Goal: Information Seeking & Learning: Learn about a topic

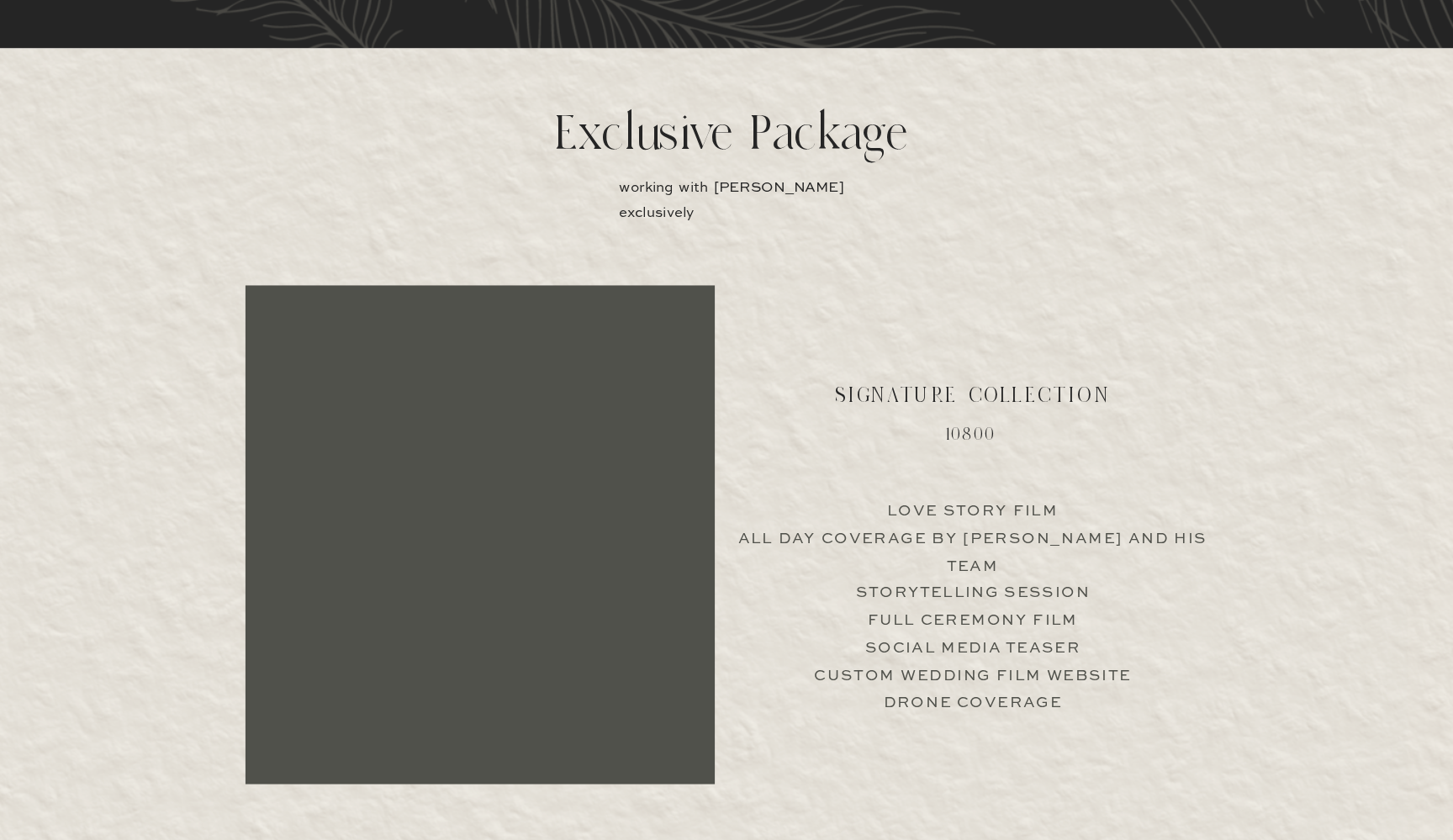
scroll to position [3240, 0]
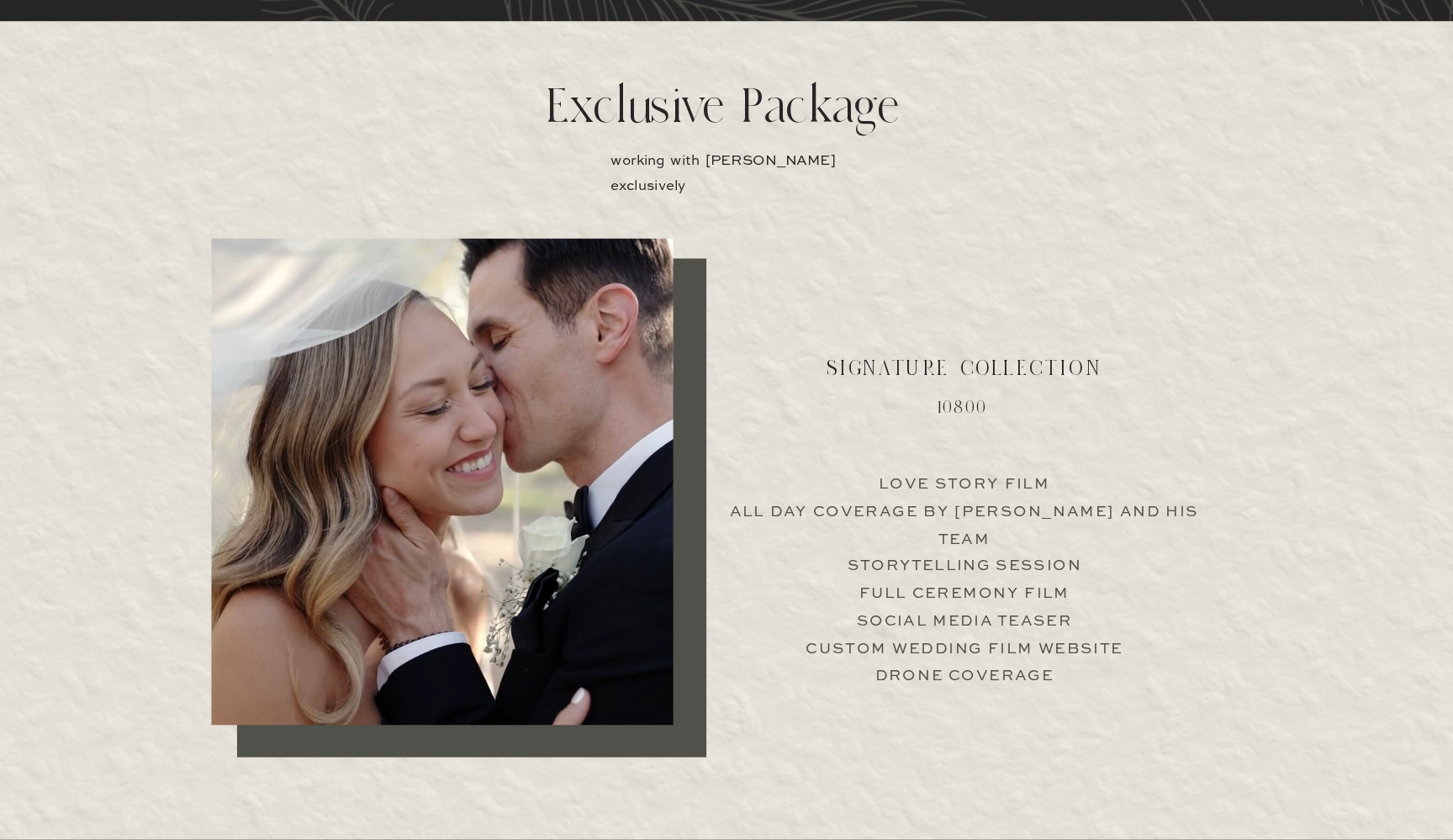
click at [497, 452] on div at bounding box center [478, 454] width 410 height 432
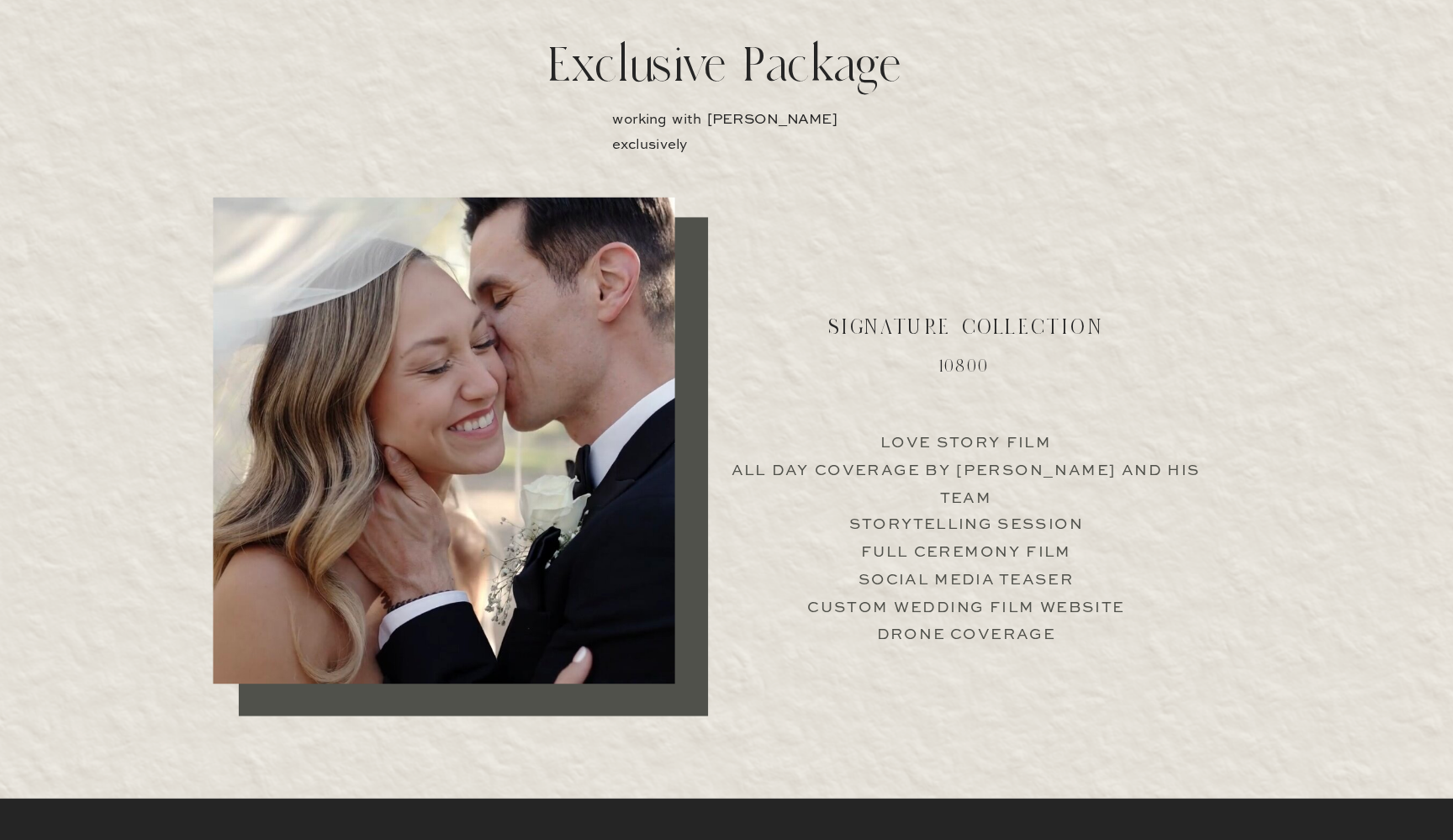
scroll to position [3166, 0]
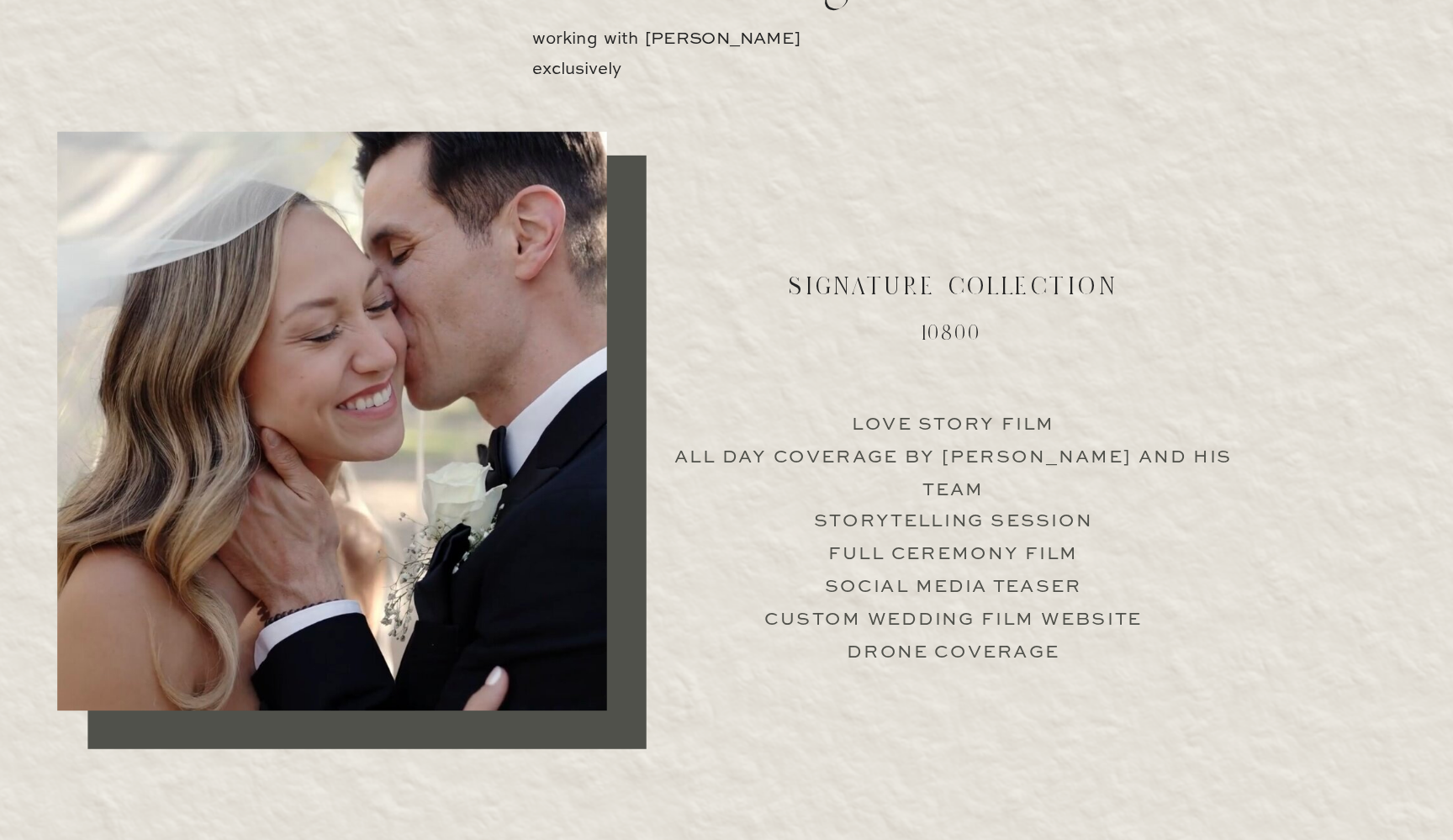
click at [733, 519] on p "Love Story Film All Day Coverage by Jimmy and his team Storytelling Session Ful…" at bounding box center [941, 599] width 417 height 161
drag, startPoint x: 612, startPoint y: 365, endPoint x: 791, endPoint y: 365, distance: 179.0
click at [791, 519] on p "Love Story Film All Day Coverage by Jimmy and his team Storytelling Session Ful…" at bounding box center [941, 599] width 417 height 161
drag, startPoint x: 811, startPoint y: 362, endPoint x: 599, endPoint y: 363, distance: 212.0
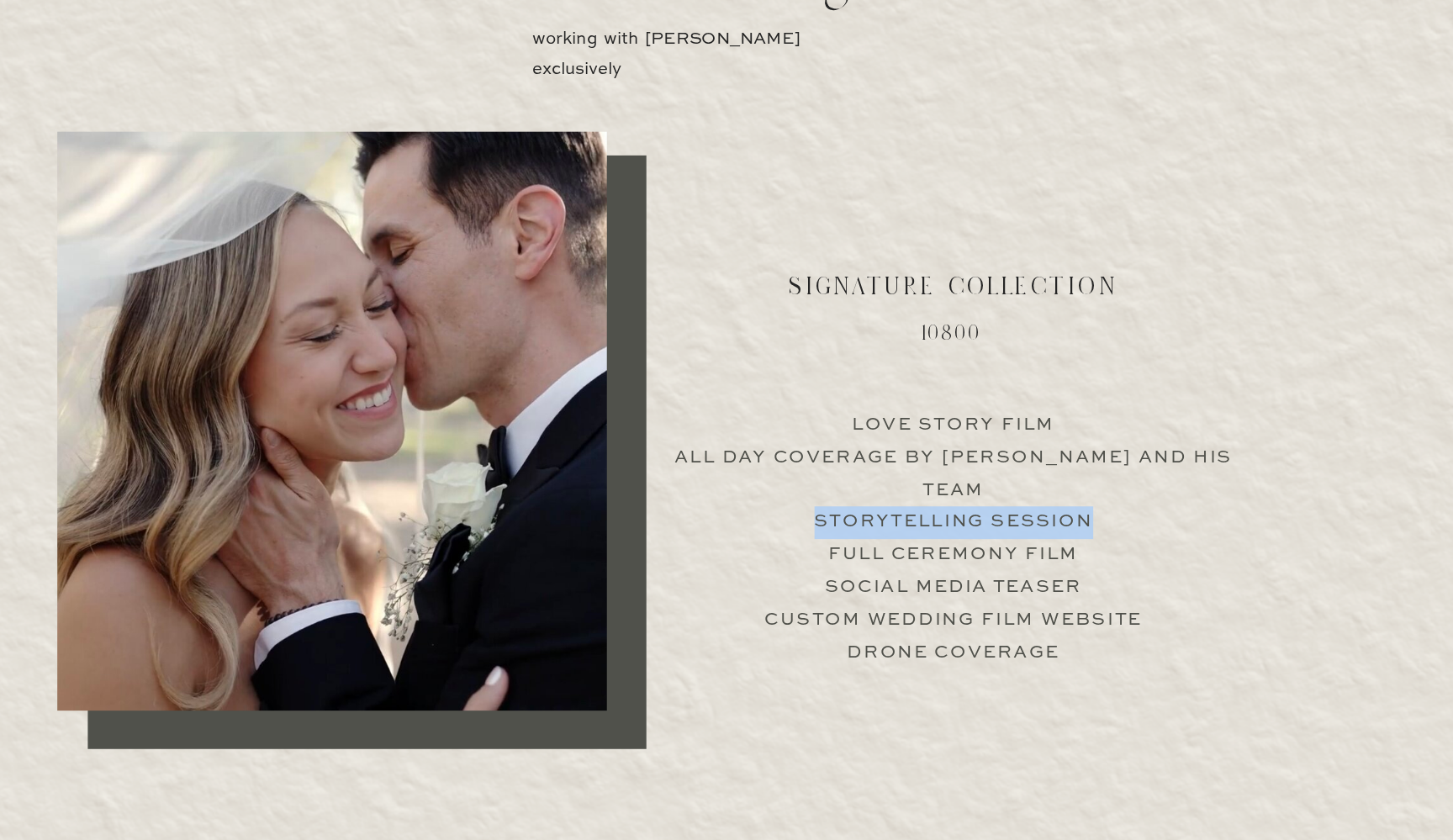
click at [733, 519] on p "Love Story Film All Day Coverage by Jimmy and his team Storytelling Session Ful…" at bounding box center [941, 599] width 417 height 161
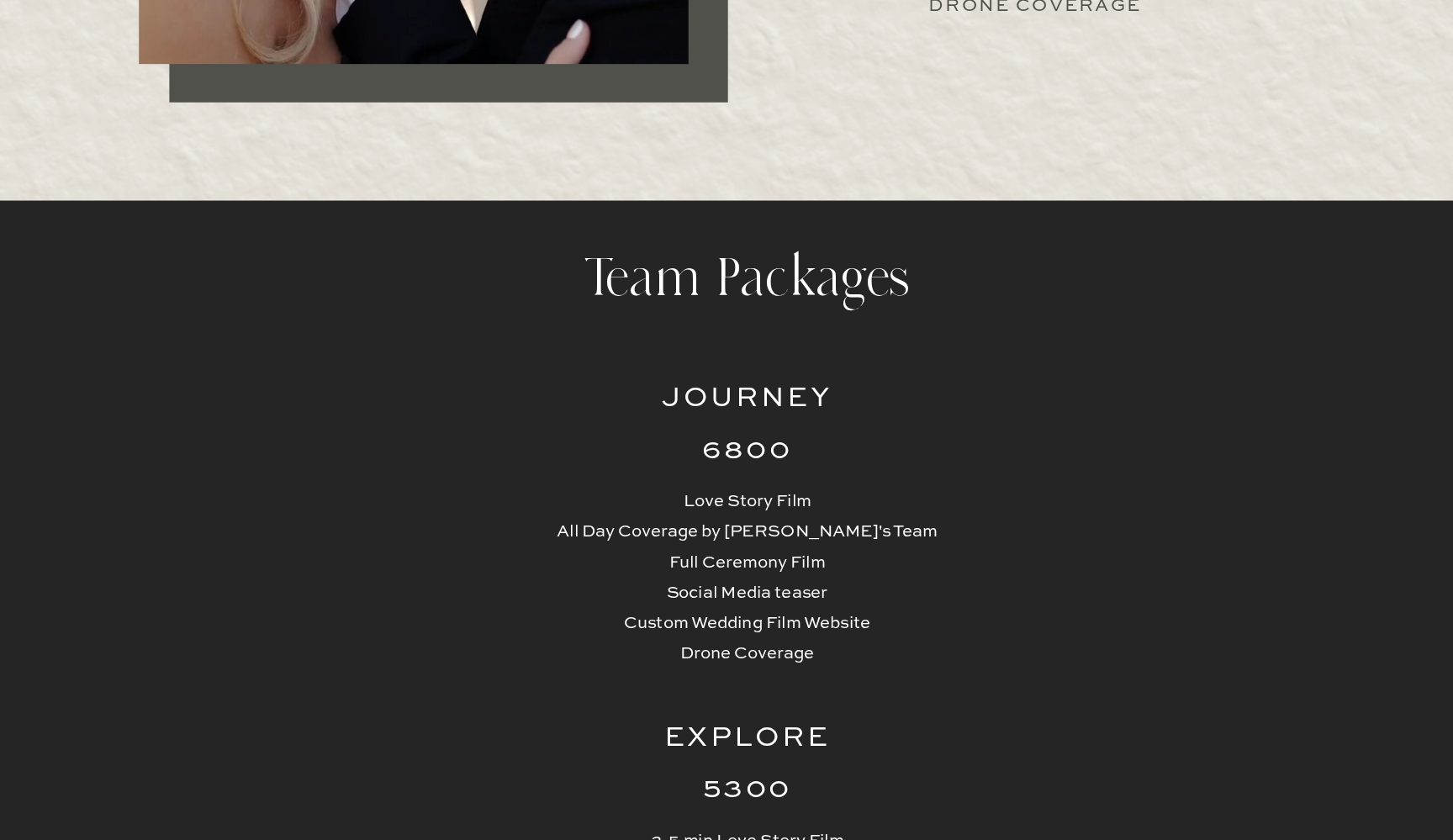
scroll to position [3661, 0]
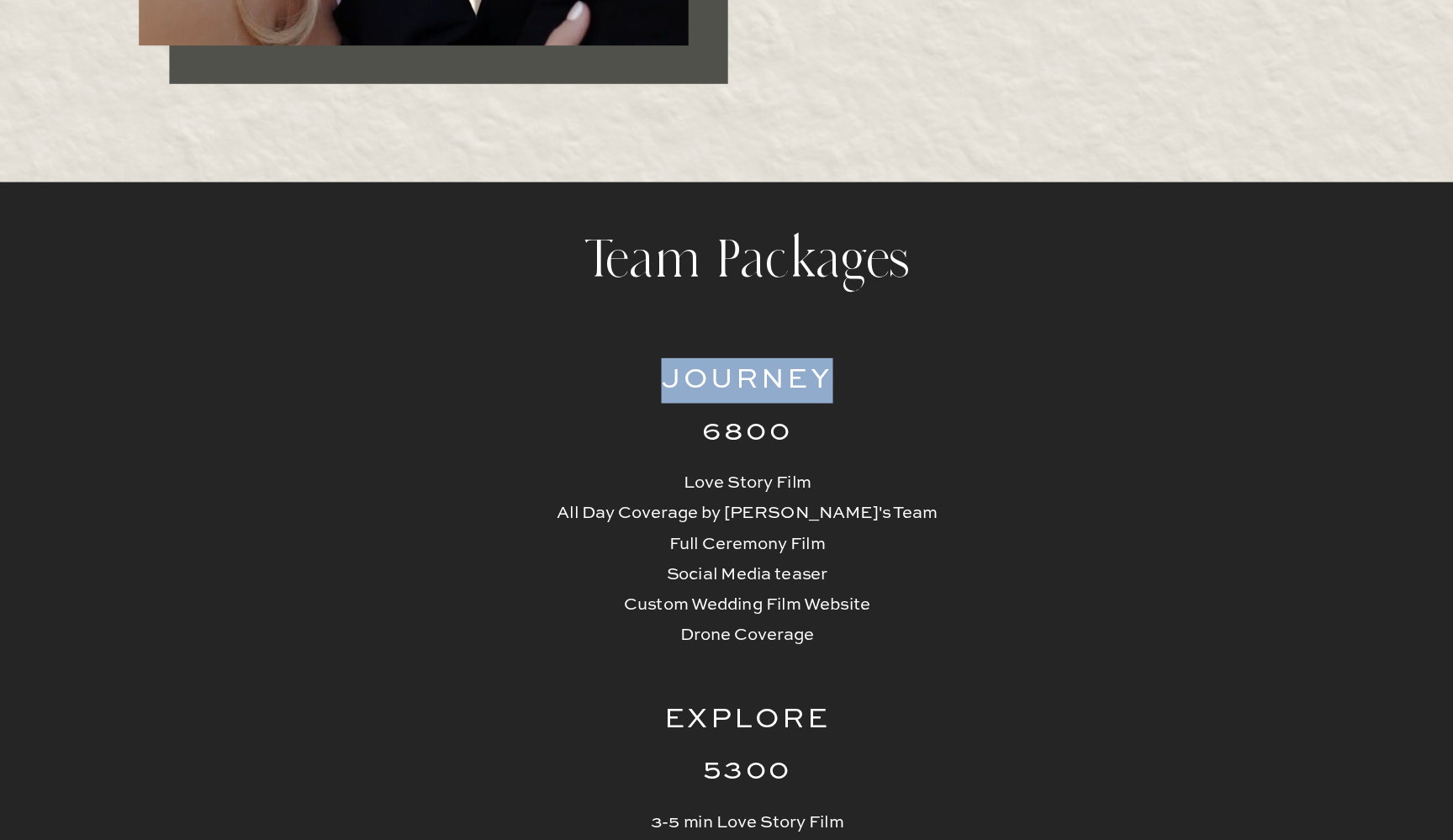
drag, startPoint x: 492, startPoint y: 288, endPoint x: 625, endPoint y: 289, distance: 133.0
click at [644, 481] on h2 "Journey" at bounding box center [727, 498] width 165 height 34
click at [644, 520] on h2 "6800" at bounding box center [727, 536] width 165 height 34
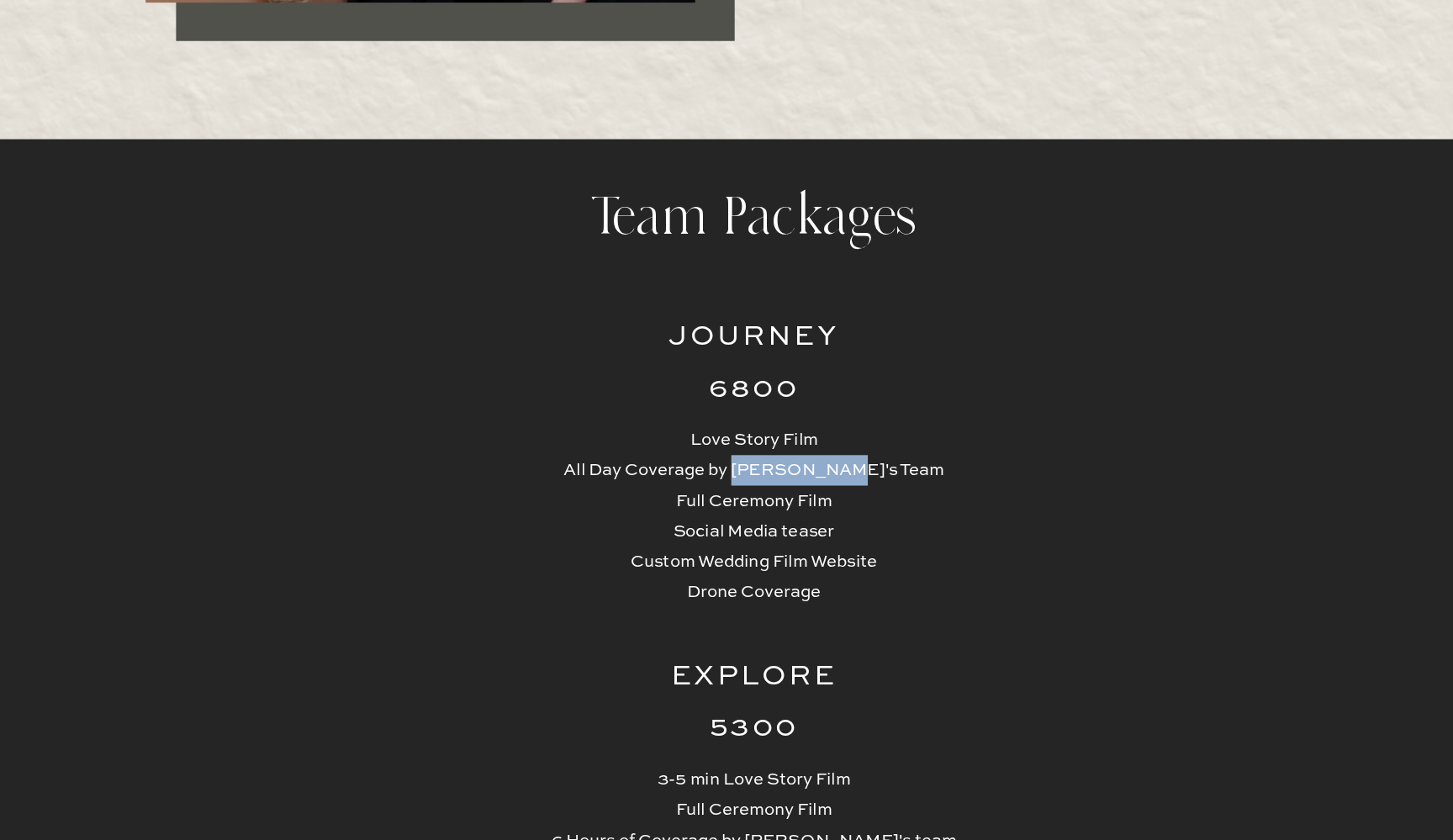
drag, startPoint x: 571, startPoint y: 477, endPoint x: 661, endPoint y: 349, distance: 156.5
click at [661, 530] on p "Love Story Film All Day Coverage by Jimmy's Team Full Ceremony Film Social Medi…" at bounding box center [726, 597] width 317 height 135
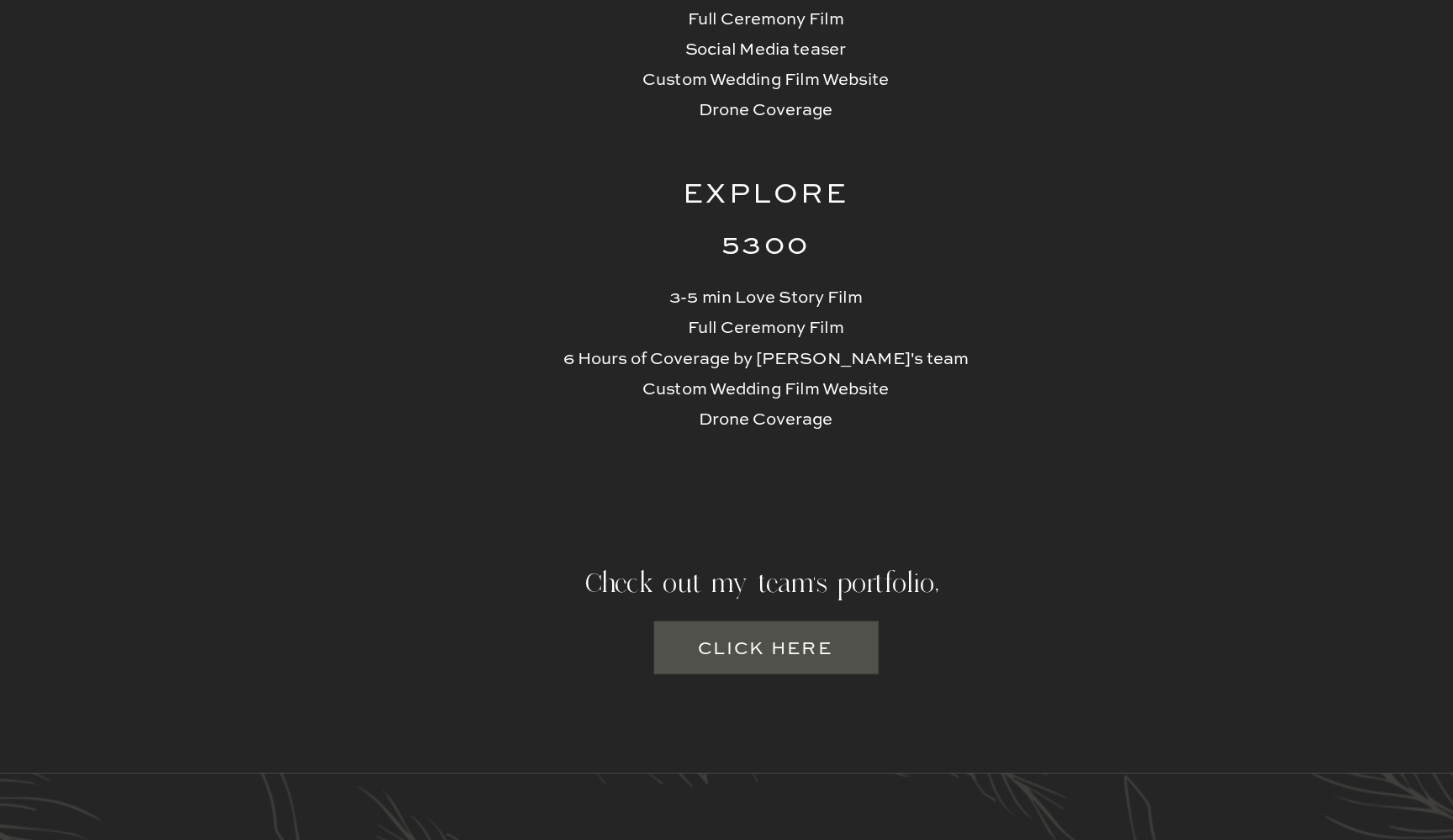
scroll to position [4059, 0]
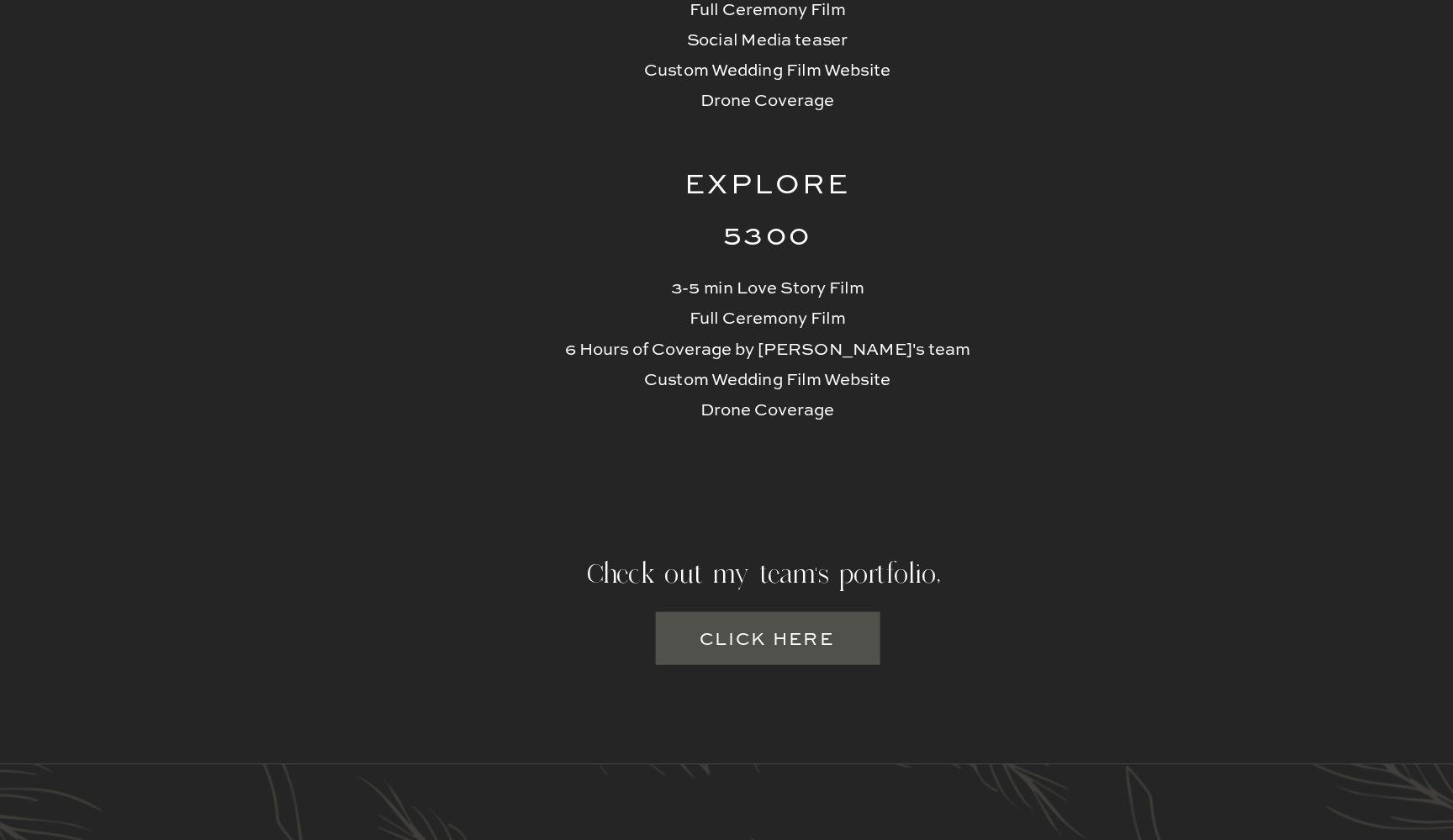
click at [676, 680] on h3 "Click here" at bounding box center [727, 690] width 103 height 21
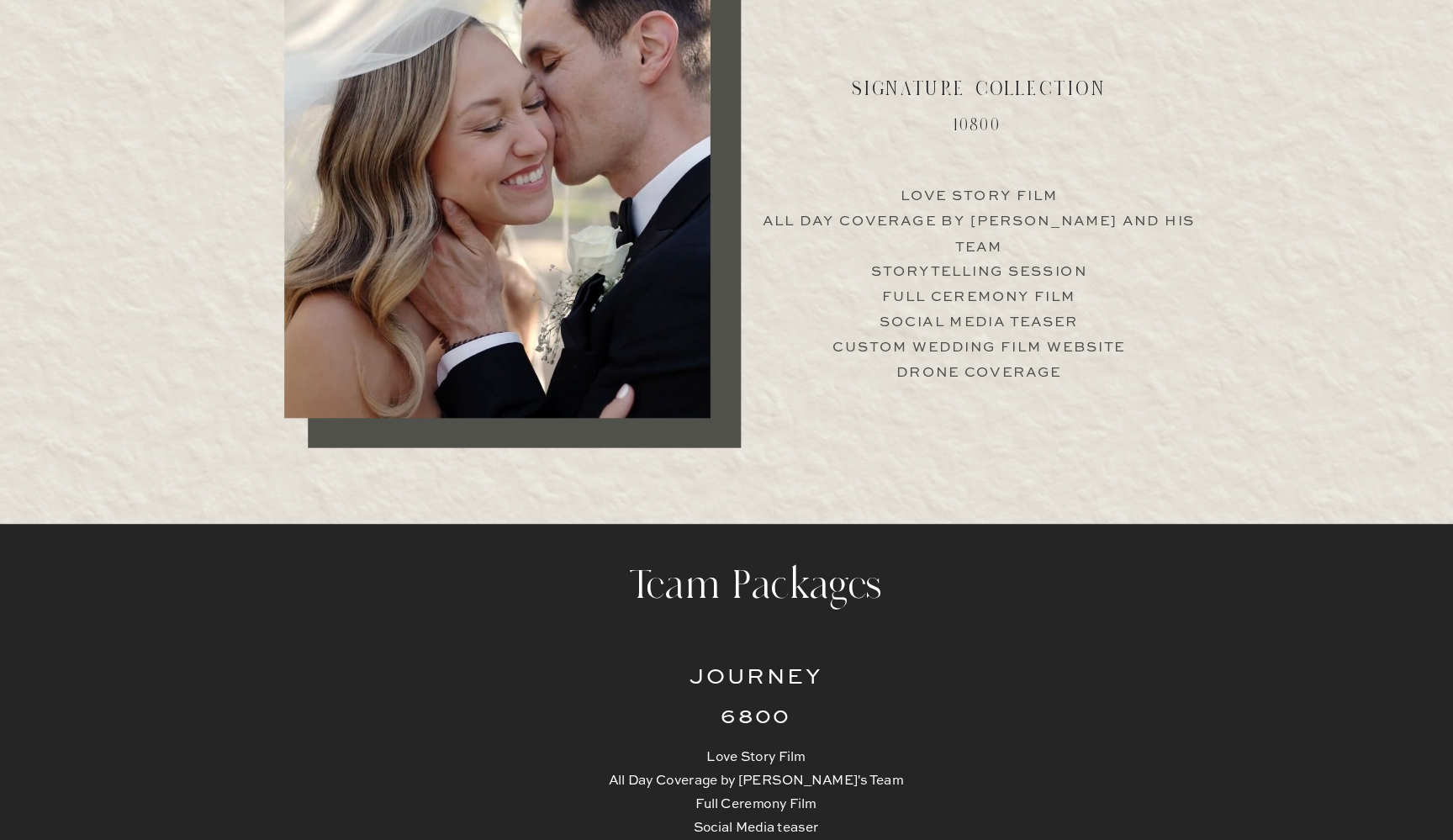
scroll to position [3481, 0]
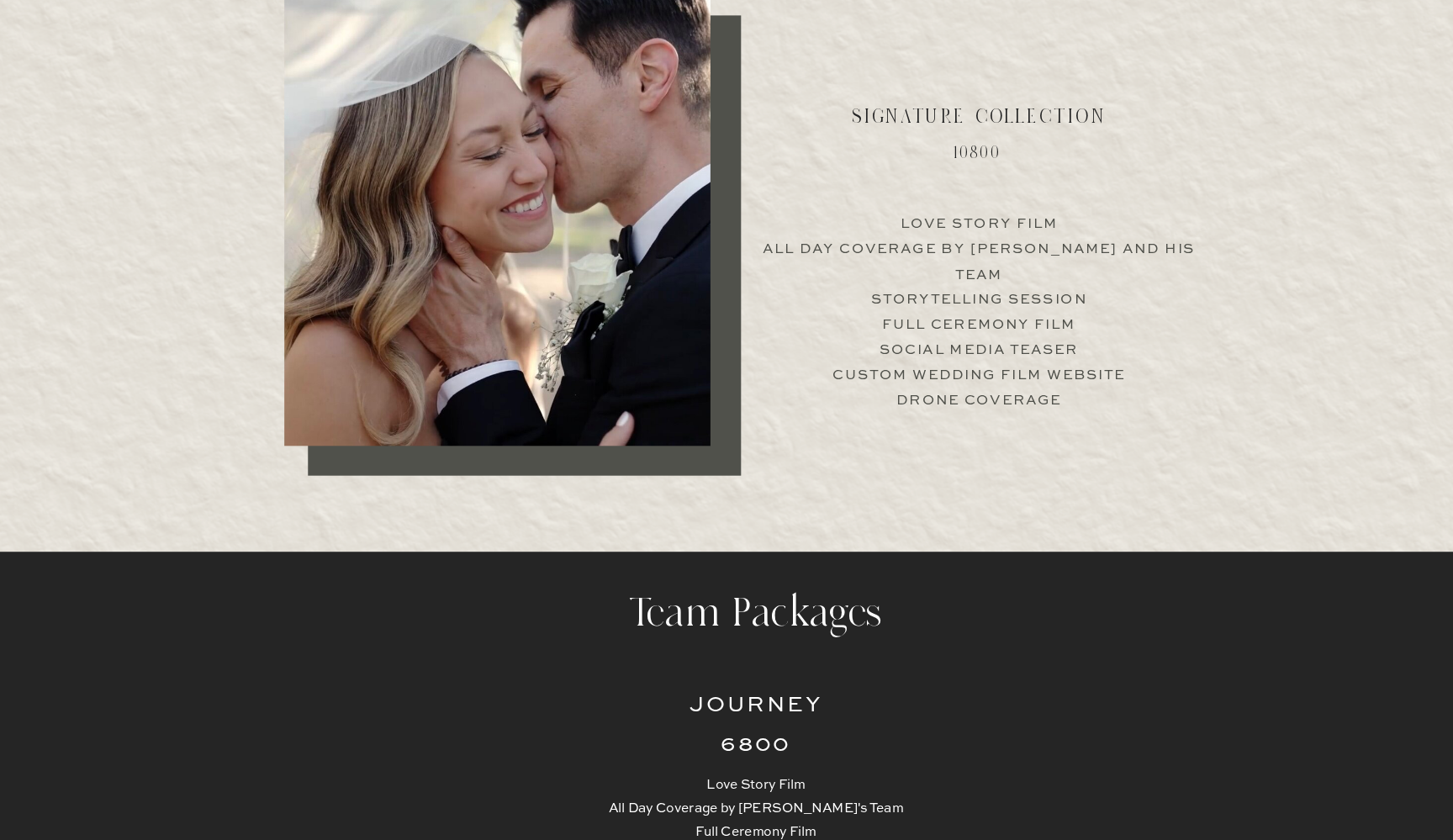
click at [879, 280] on p "Love Story Film All Day Coverage by Jimmy and his team Storytelling Session Ful…" at bounding box center [941, 285] width 417 height 161
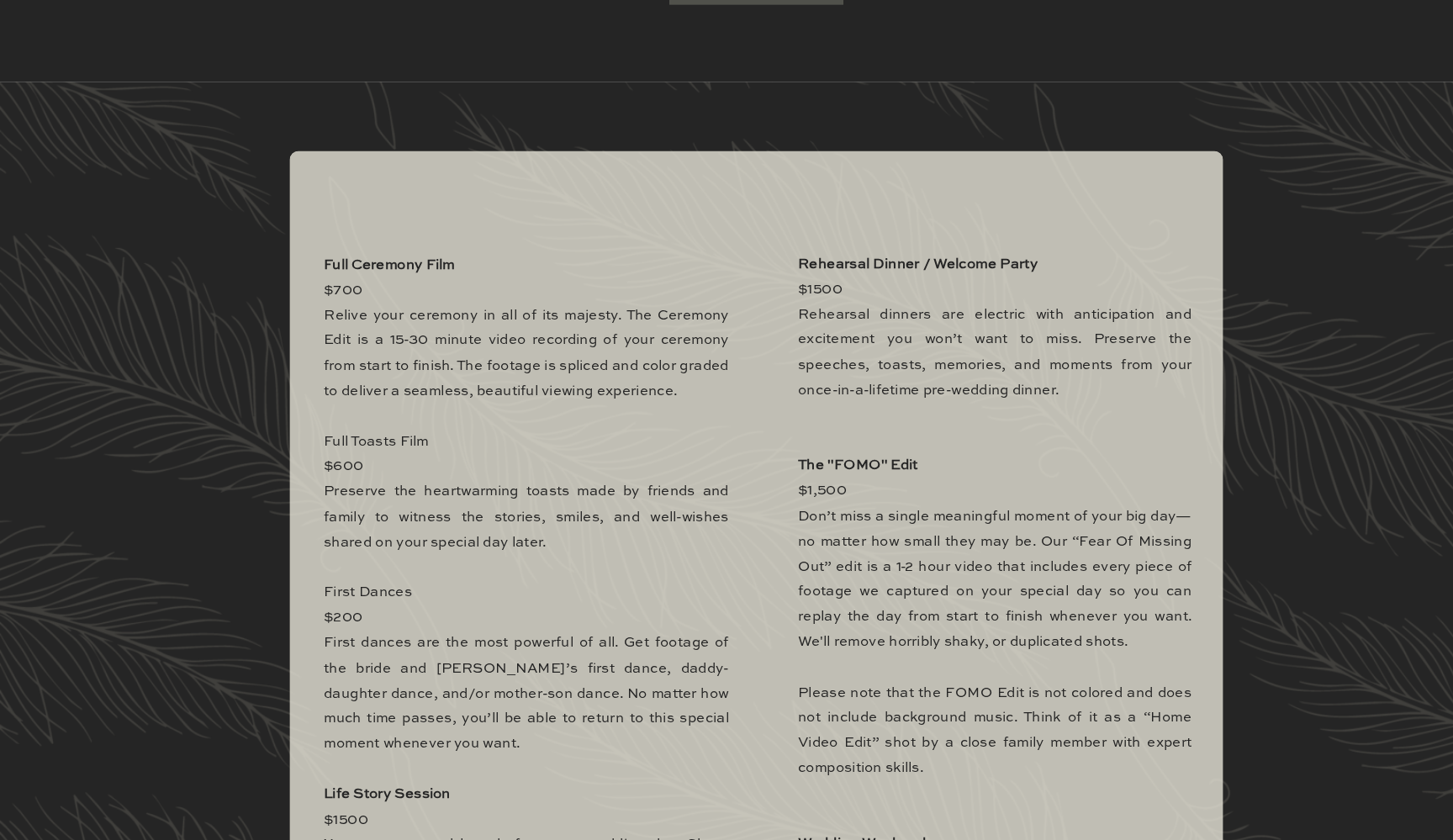
scroll to position [4748, 0]
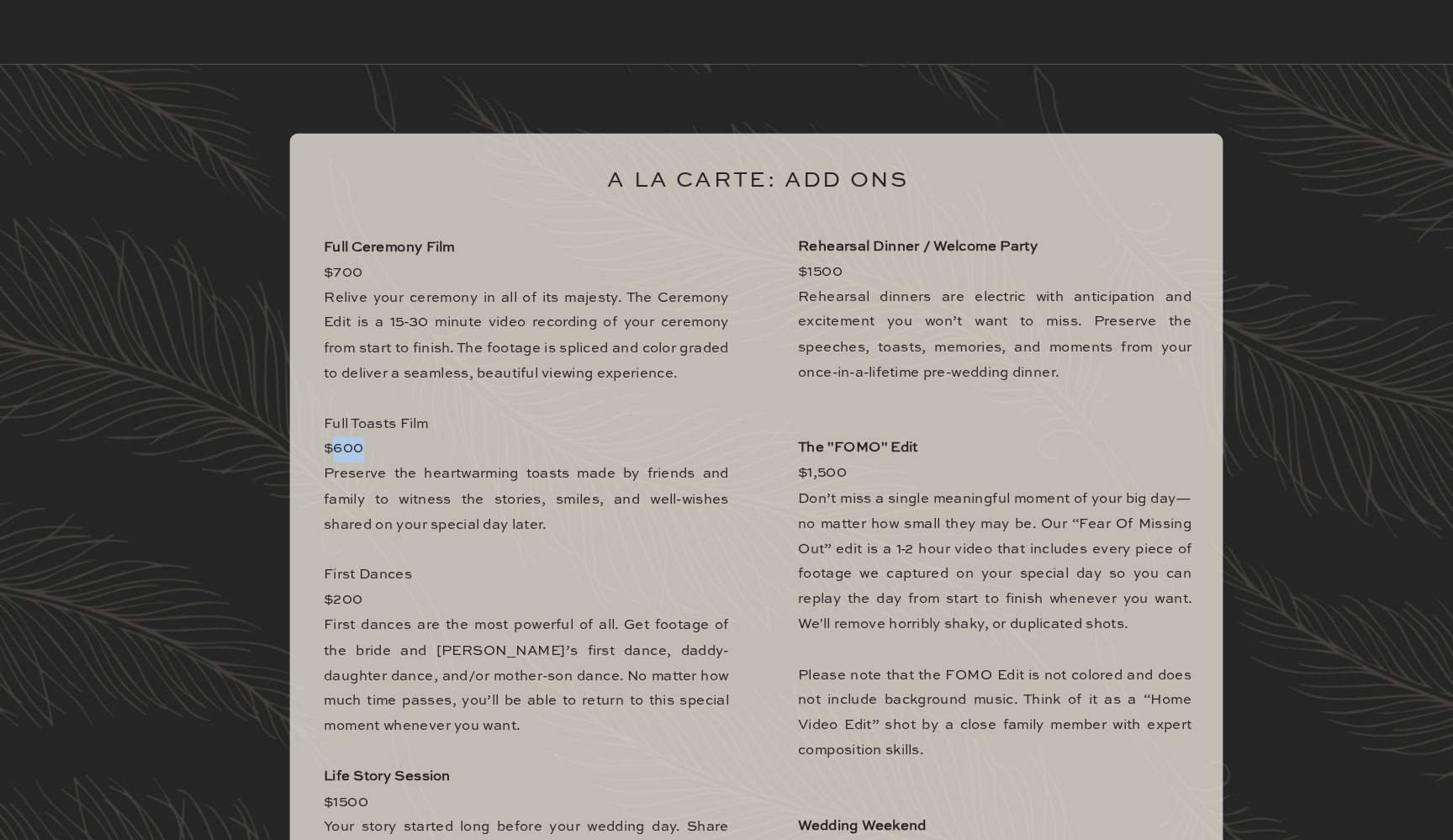
drag, startPoint x: 321, startPoint y: 425, endPoint x: 363, endPoint y: 421, distance: 42.2
click at [364, 422] on p "Full Ceremony Film $700 Relive your ceremony in all of its majesty. The Ceremon…" at bounding box center [505, 665] width 389 height 814
click at [363, 421] on p "Full Ceremony Film $700 Relive your ceremony in all of its majesty. The Ceremon…" at bounding box center [505, 665] width 389 height 814
drag, startPoint x: 768, startPoint y: 422, endPoint x: 819, endPoint y: 420, distance: 51.0
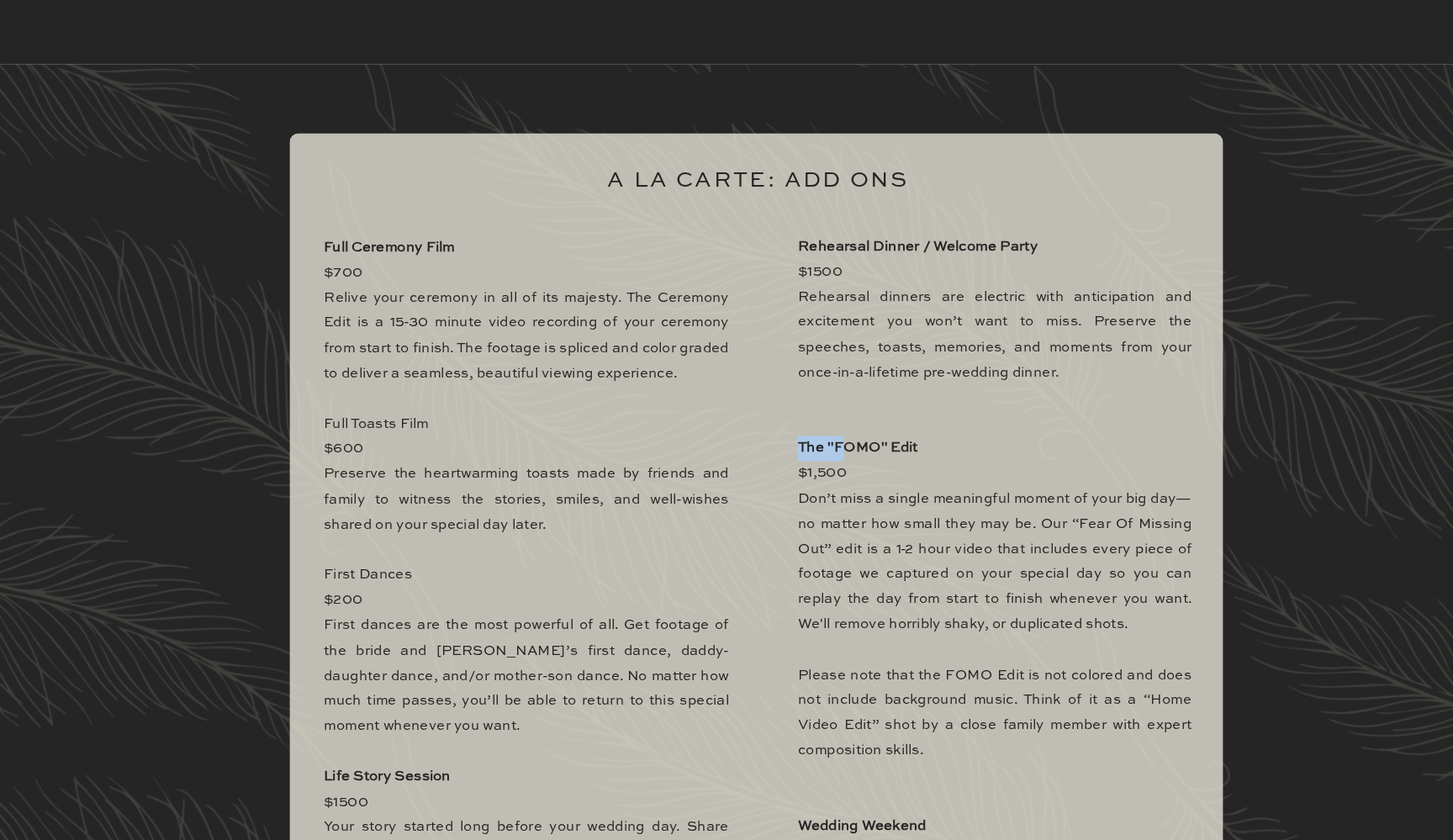
click at [820, 456] on b "The "FOMO" Edit" at bounding box center [825, 463] width 115 height 13
click at [751, 435] on div at bounding box center [727, 689] width 898 height 1059
drag, startPoint x: 321, startPoint y: 425, endPoint x: 349, endPoint y: 423, distance: 28.1
click at [349, 423] on p "Full Ceremony Film $700 Relive your ceremony in all of its majesty. The Ceremon…" at bounding box center [505, 665] width 389 height 814
click at [323, 428] on p "Full Ceremony Film $700 Relive your ceremony in all of its majesty. The Ceremon…" at bounding box center [505, 665] width 389 height 814
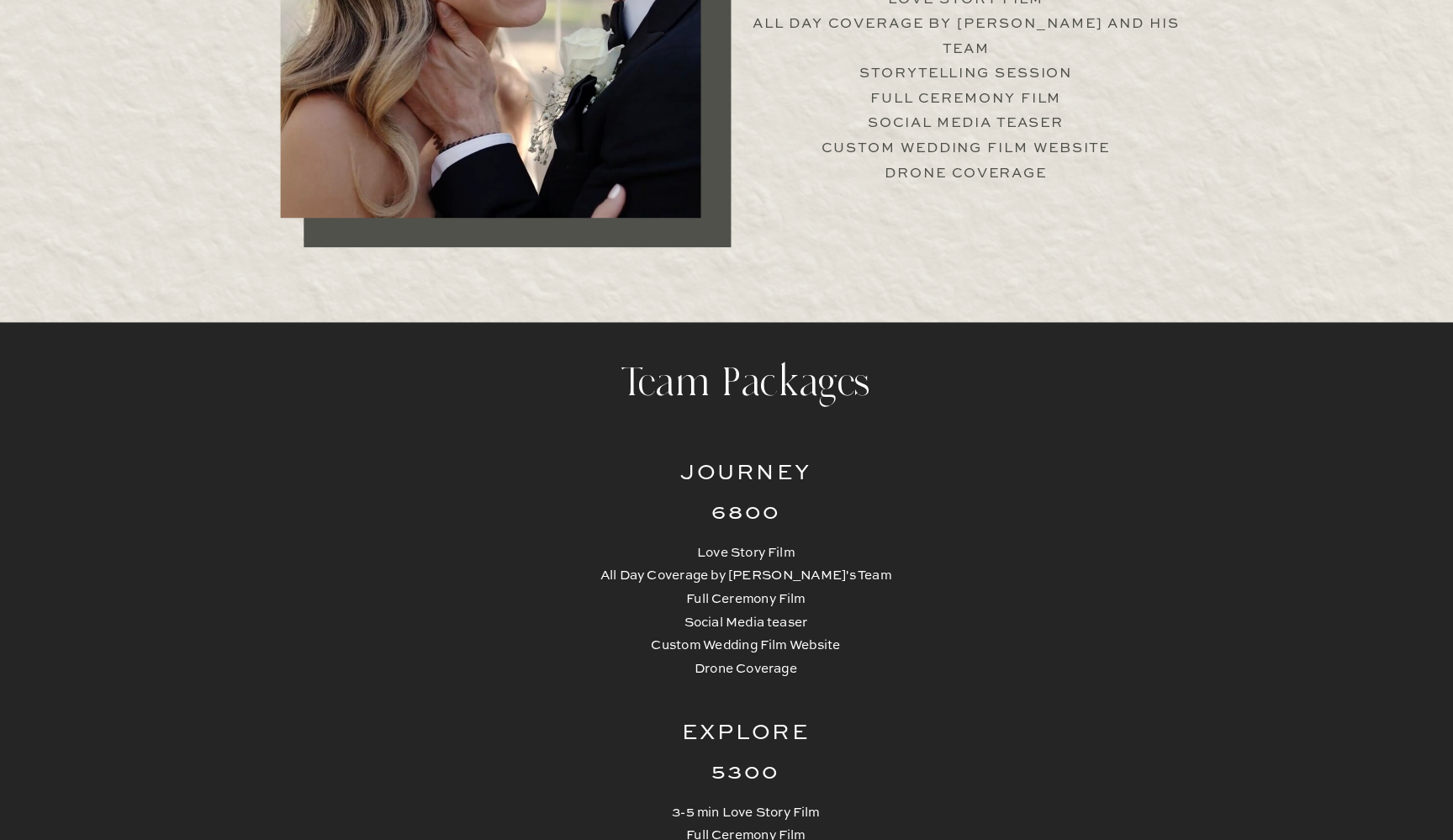
scroll to position [3447, 0]
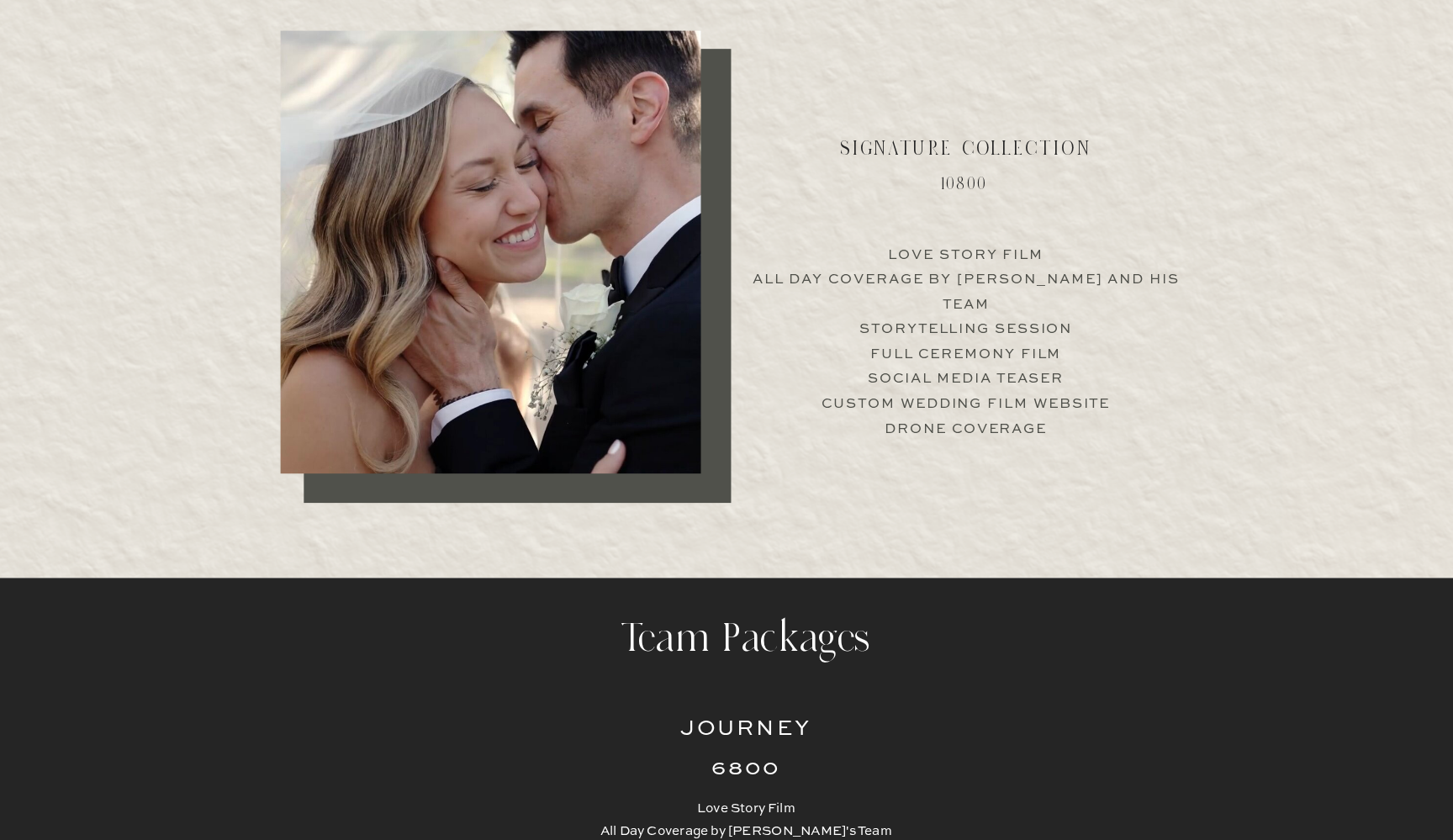
drag, startPoint x: 875, startPoint y: 70, endPoint x: 842, endPoint y: 168, distance: 103.4
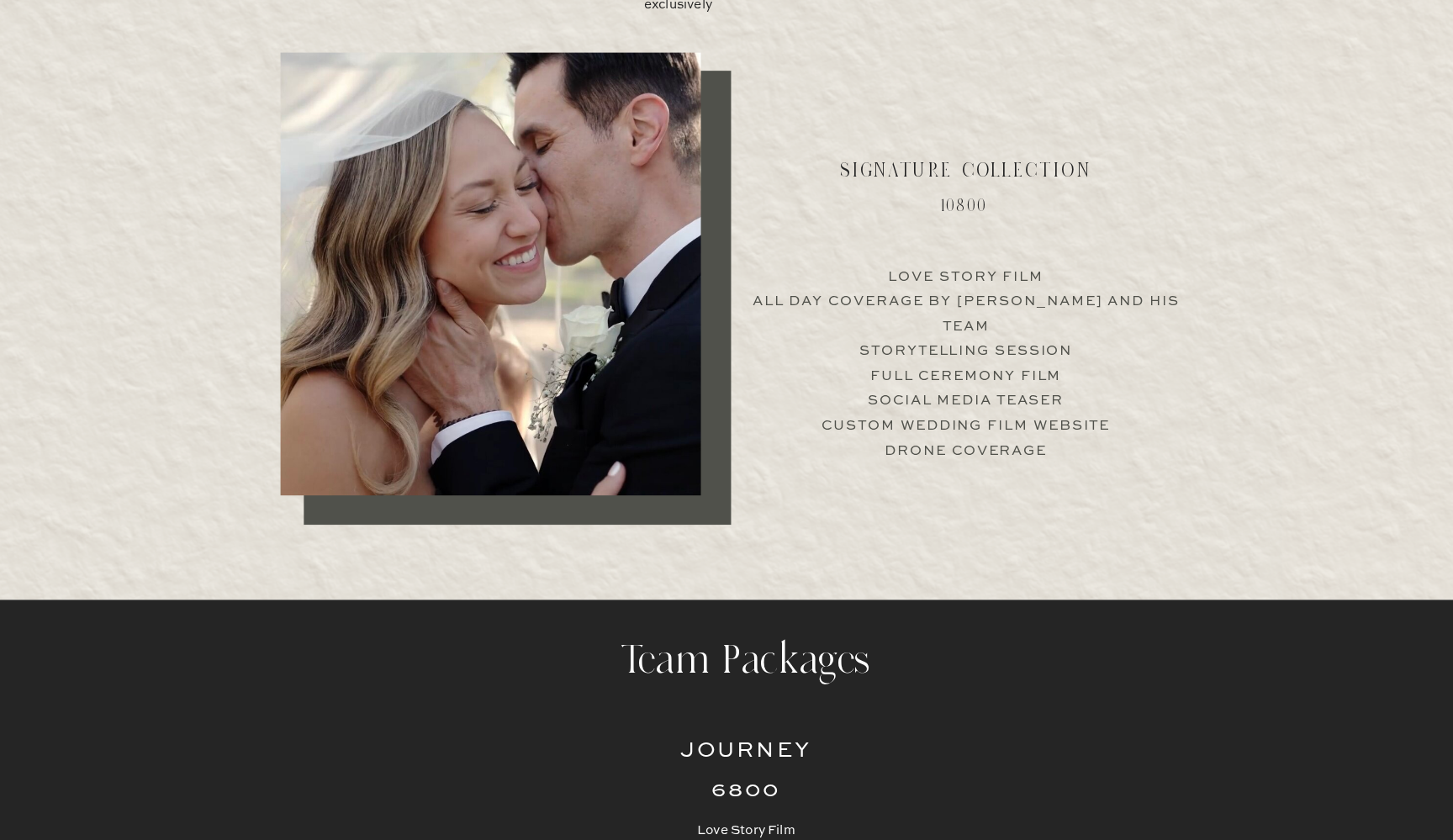
scroll to position [3408, 0]
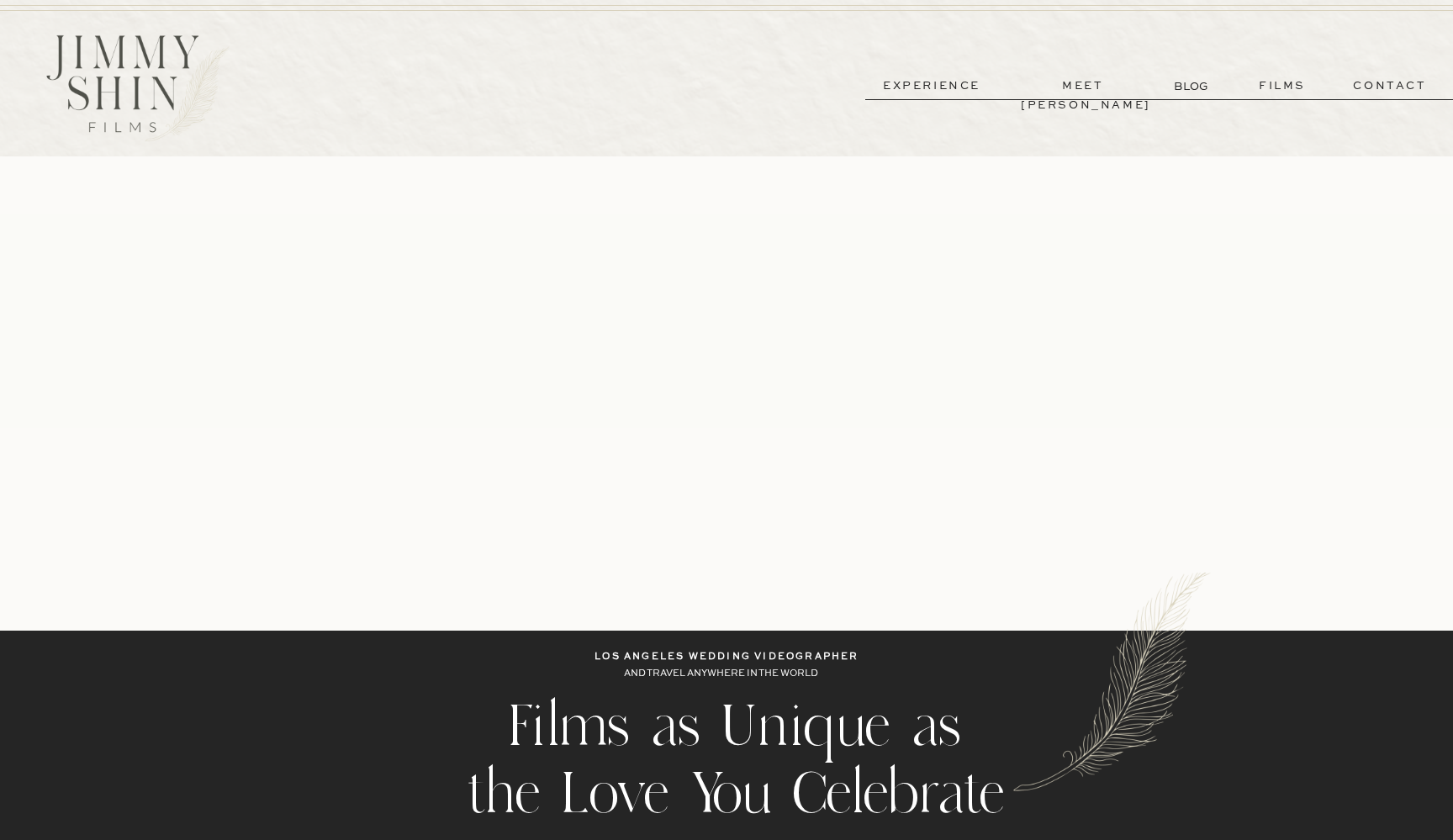
click at [1283, 83] on p "films" at bounding box center [1282, 86] width 82 height 19
